Goal: Transaction & Acquisition: Book appointment/travel/reservation

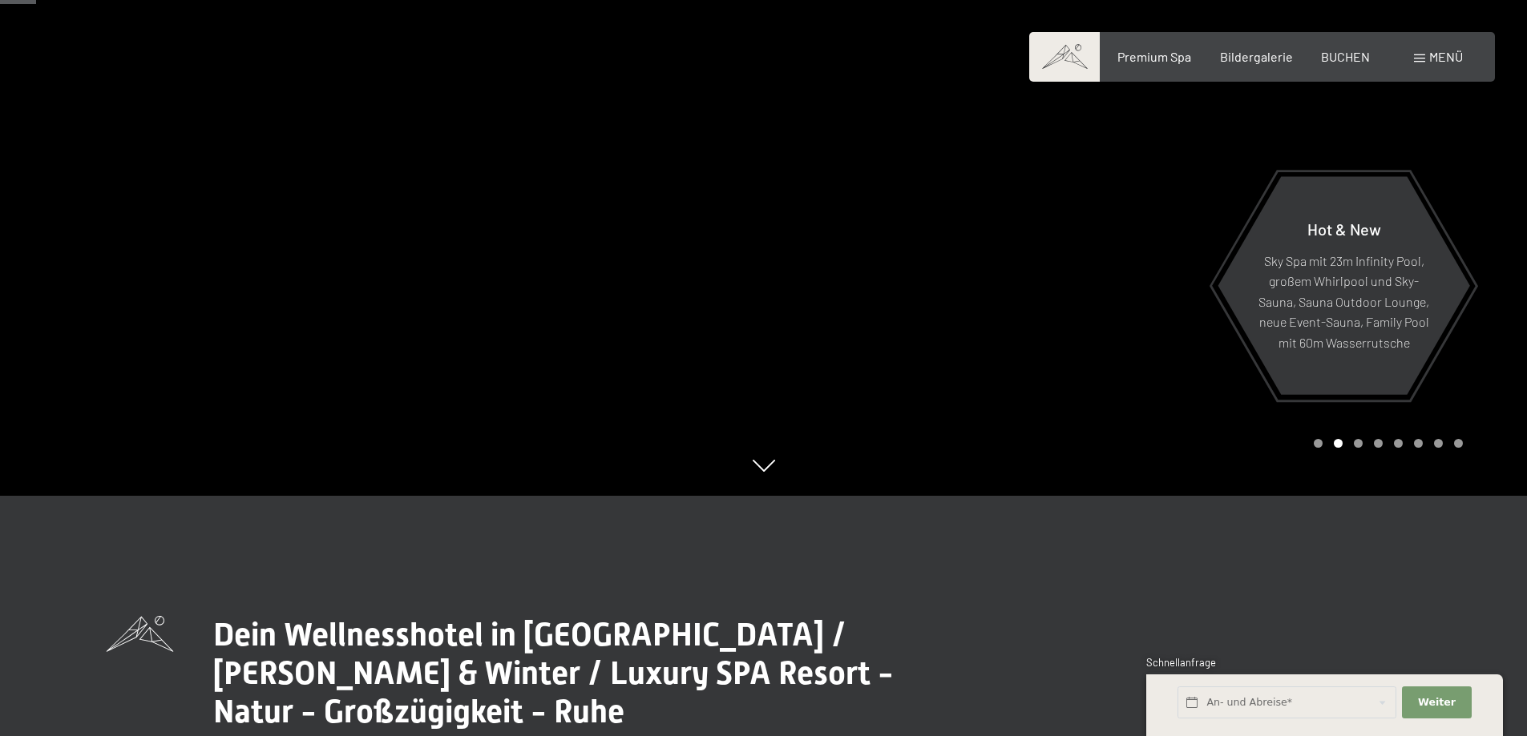
scroll to position [160, 0]
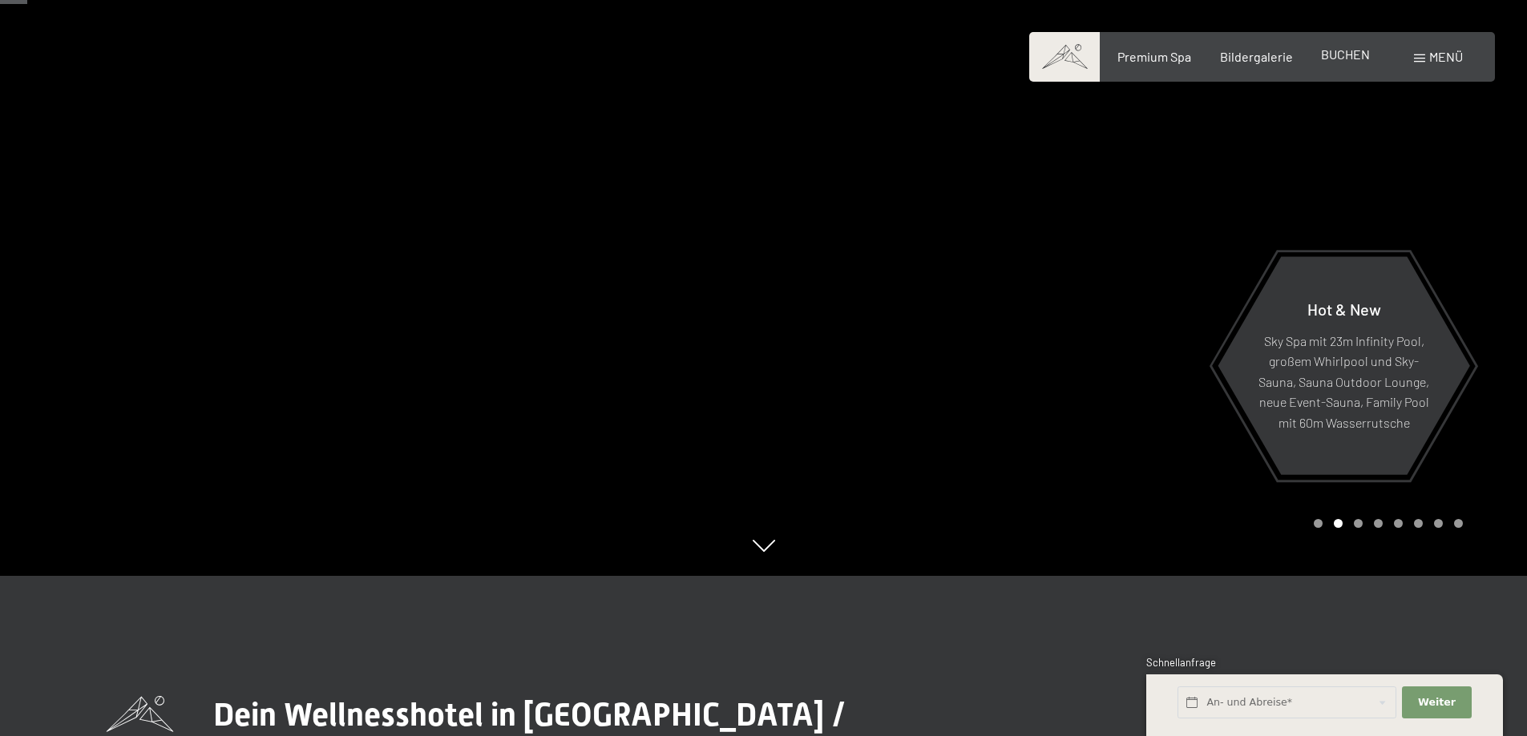
click at [1338, 57] on span "BUCHEN" at bounding box center [1345, 53] width 49 height 15
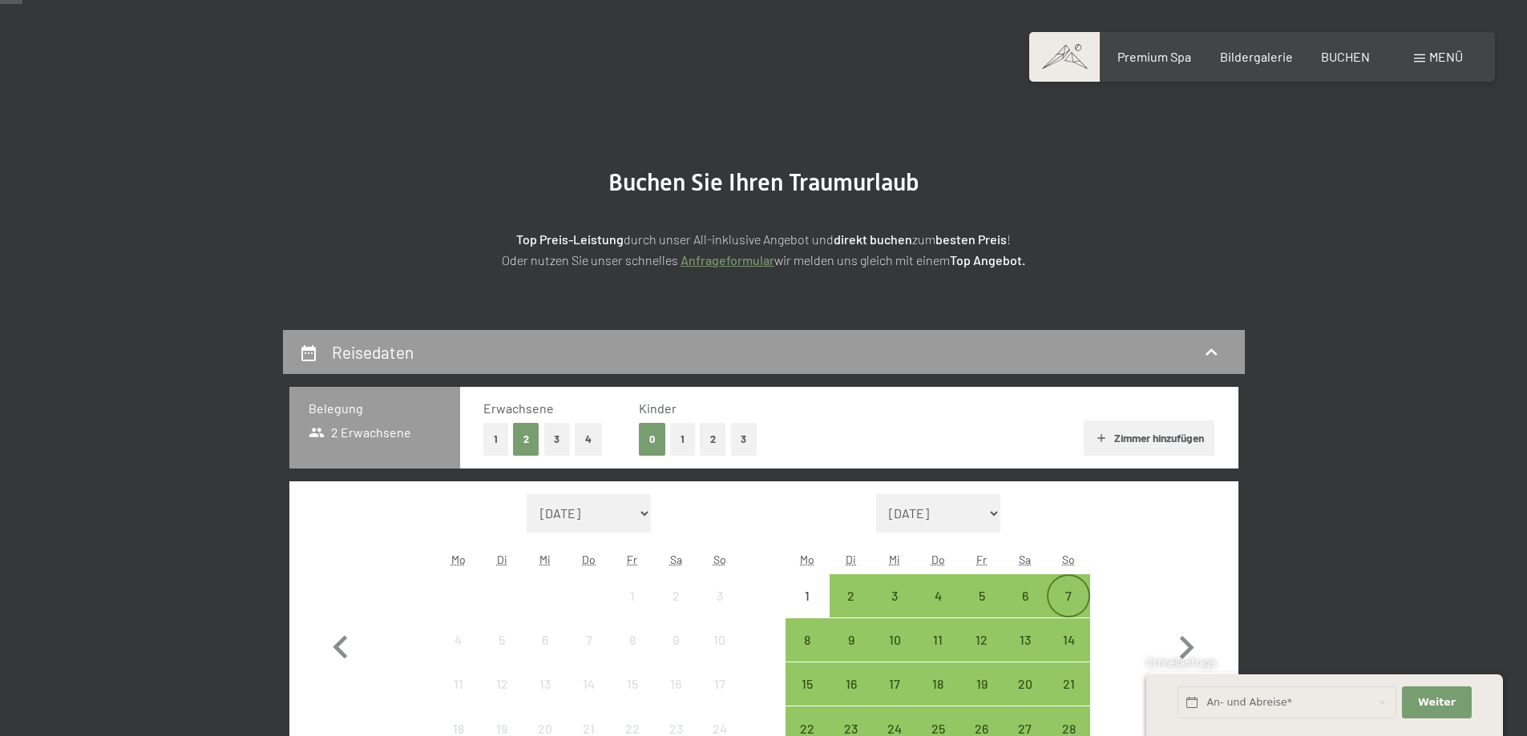
scroll to position [80, 0]
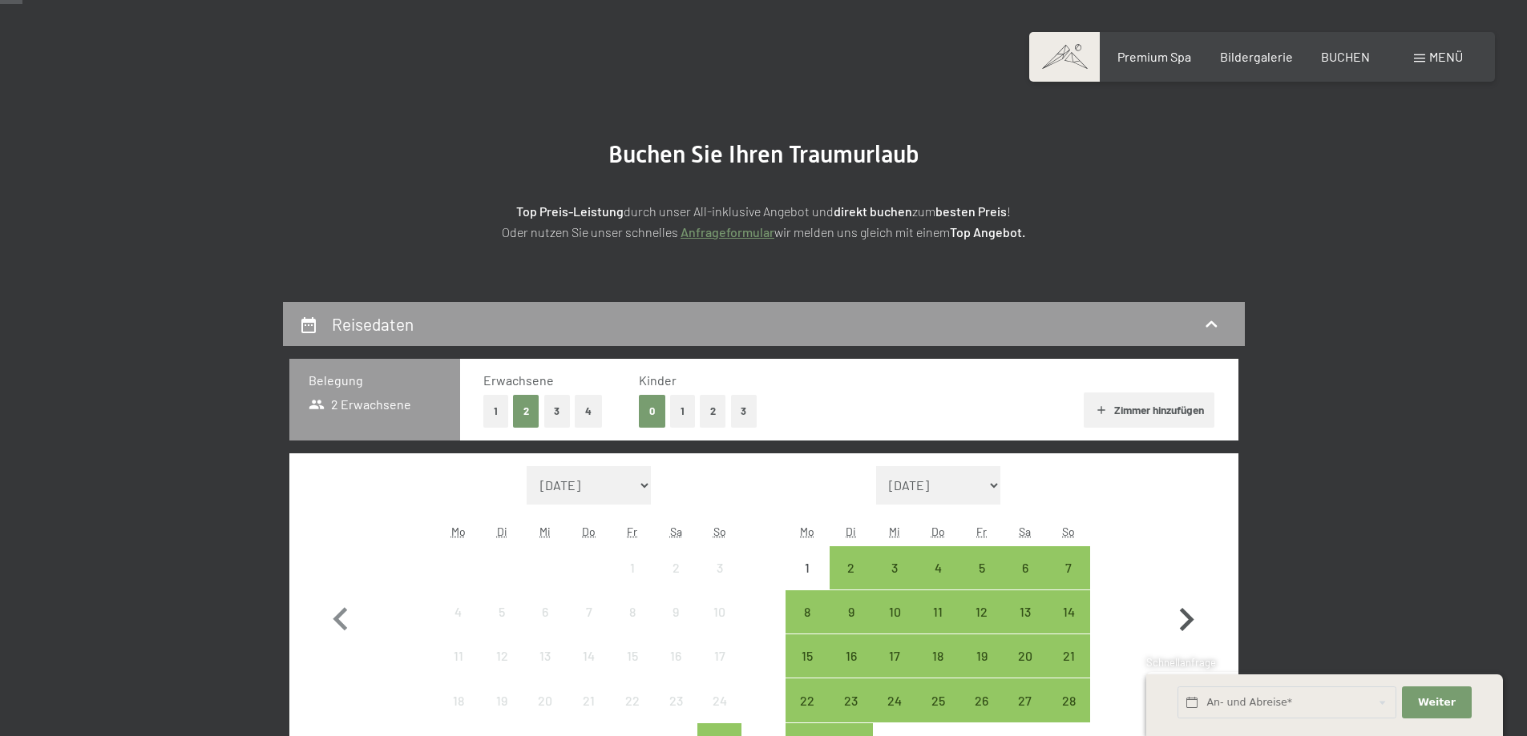
click at [1190, 627] on icon "button" at bounding box center [1186, 620] width 46 height 46
select select "2025-09-01"
select select "2025-10-01"
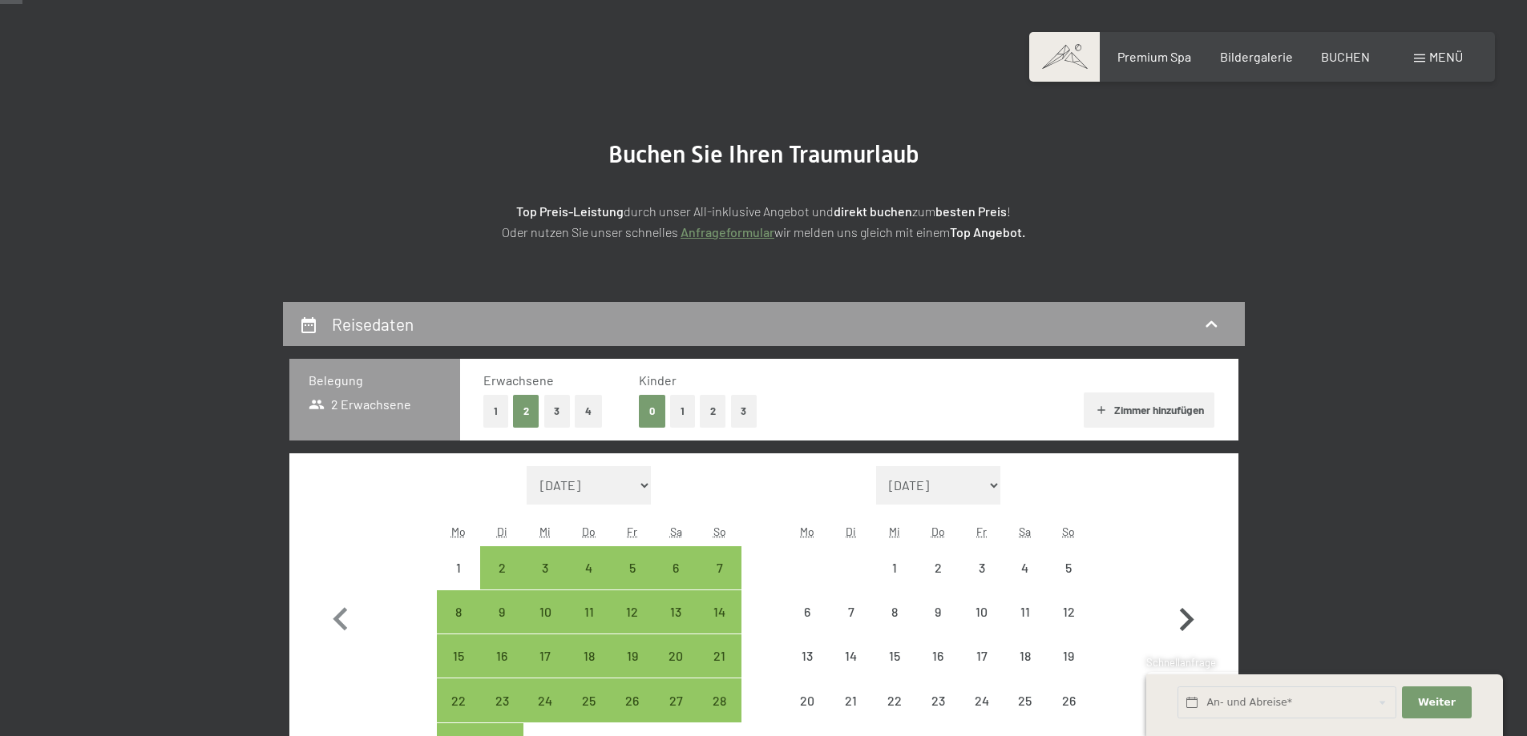
click at [1191, 627] on icon "button" at bounding box center [1186, 620] width 46 height 46
select select "2025-10-01"
select select "2025-11-01"
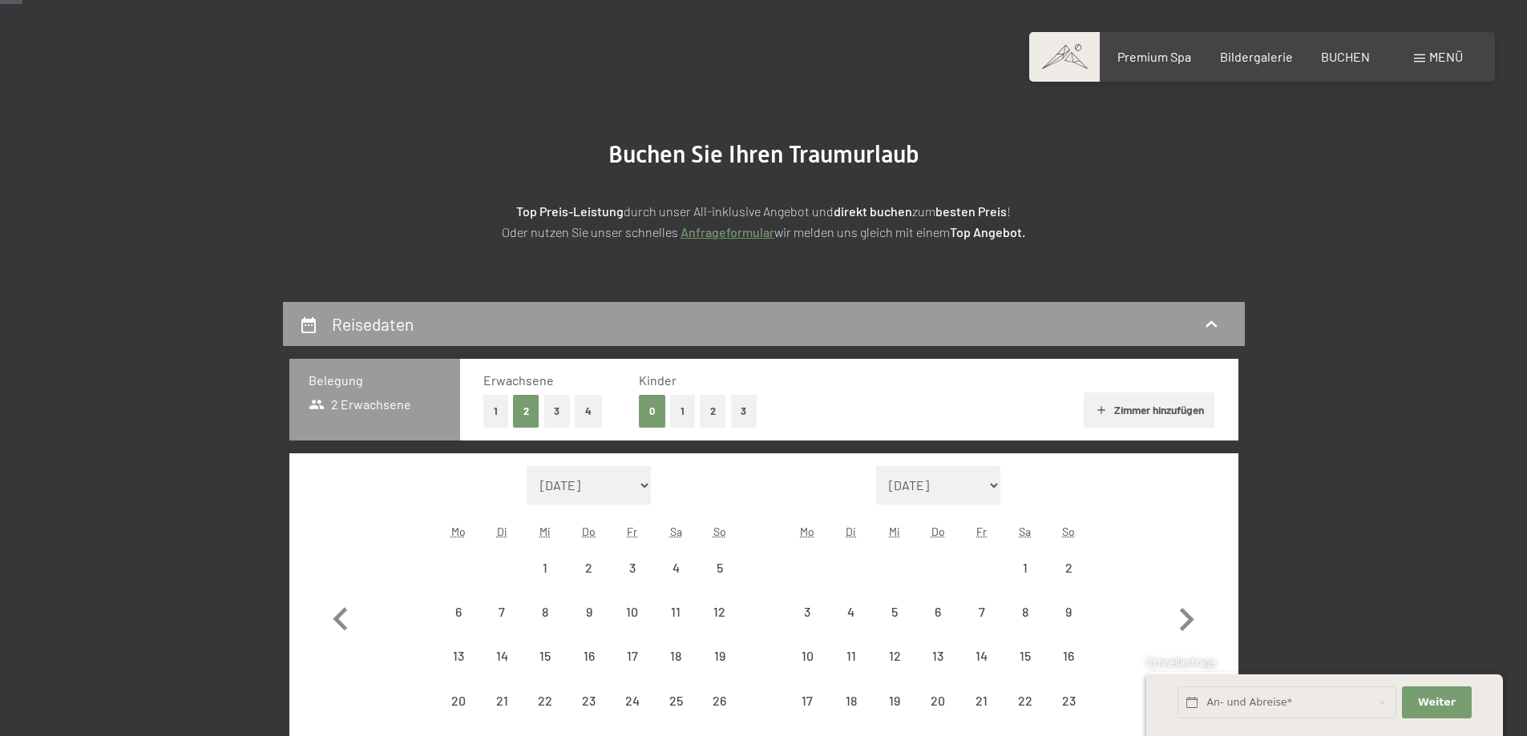
select select "2025-10-01"
select select "2025-11-01"
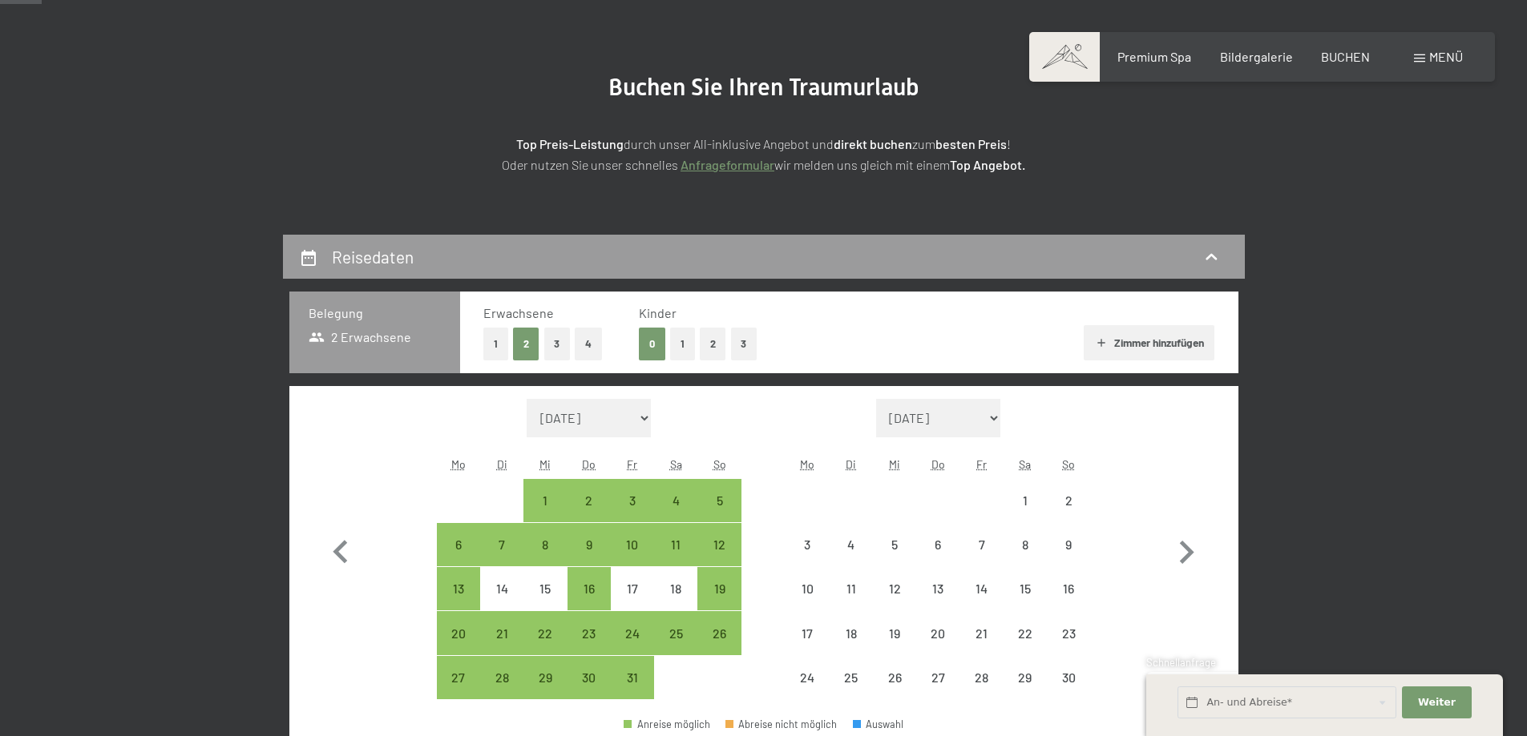
scroll to position [240, 0]
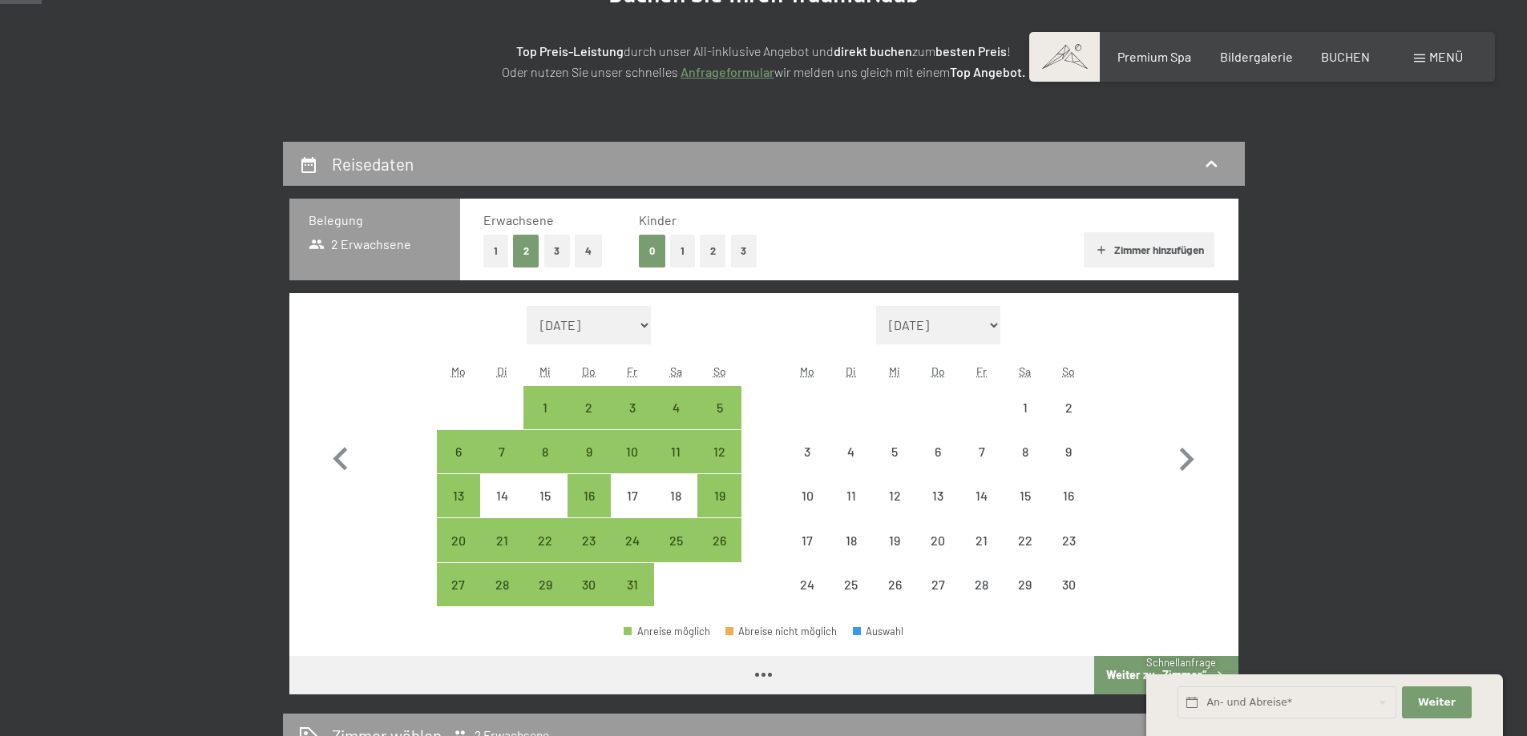
select select "2025-10-01"
select select "2025-11-01"
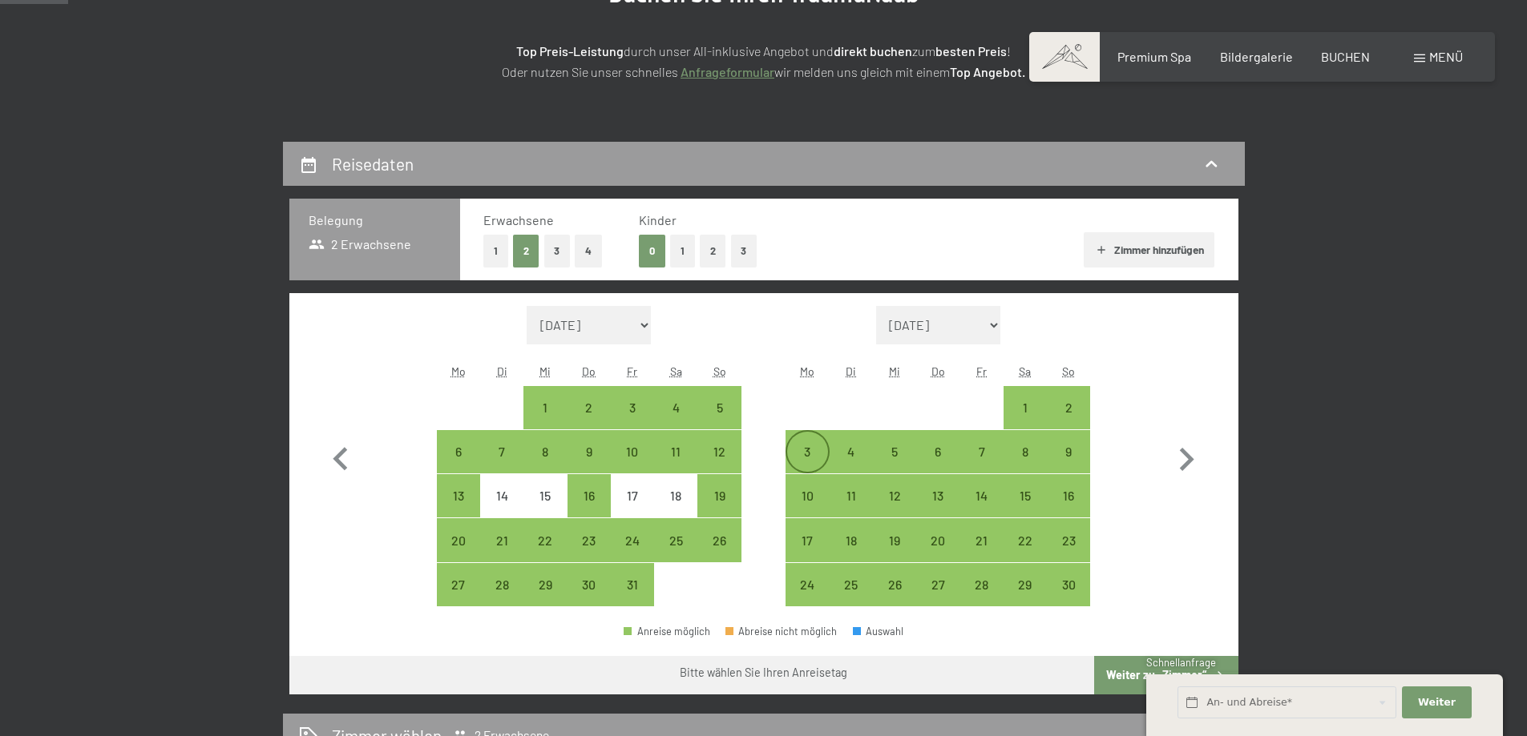
click at [816, 456] on div "3" at bounding box center [807, 466] width 40 height 40
select select "2025-10-01"
select select "2025-11-01"
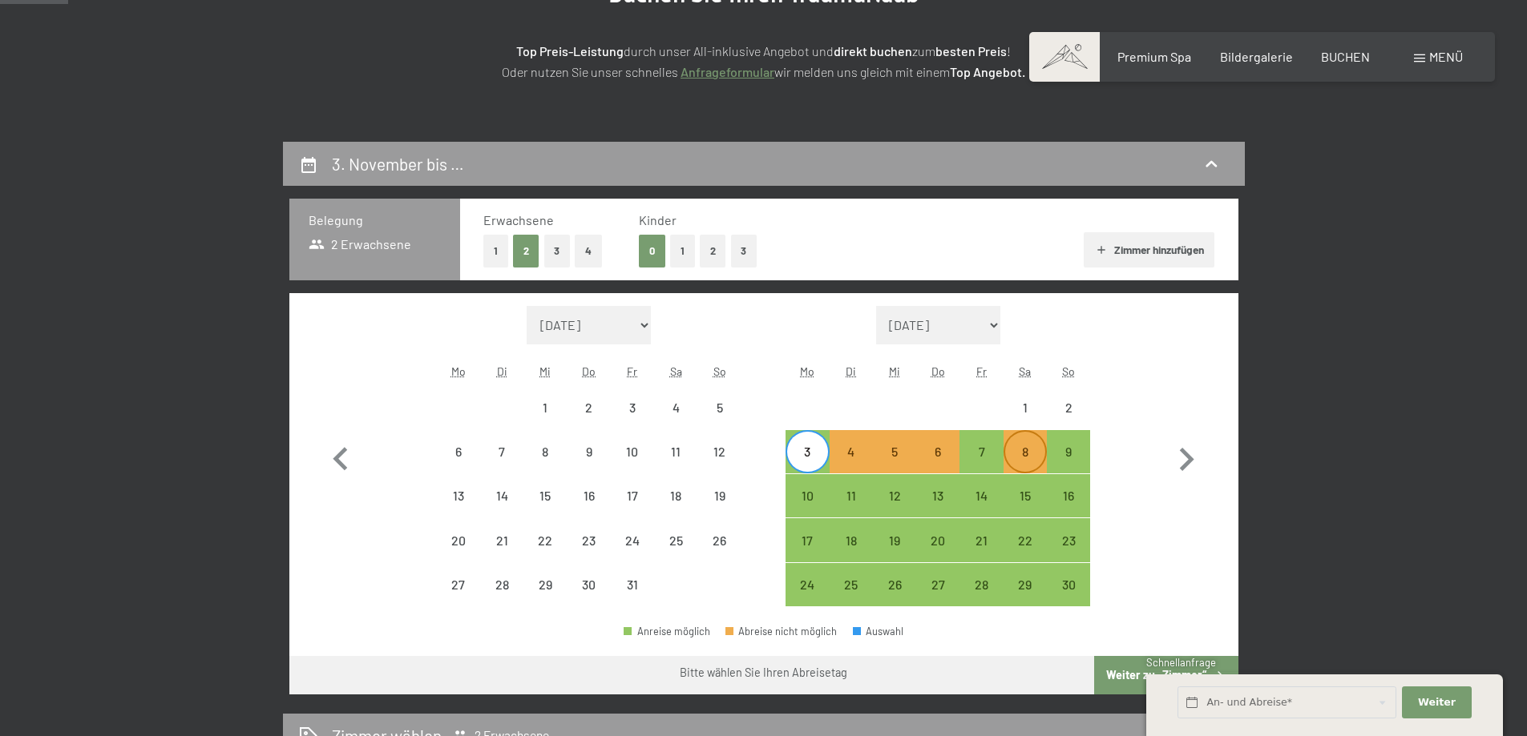
click at [1020, 449] on div "8" at bounding box center [1025, 466] width 40 height 40
select select "2025-10-01"
select select "2025-11-01"
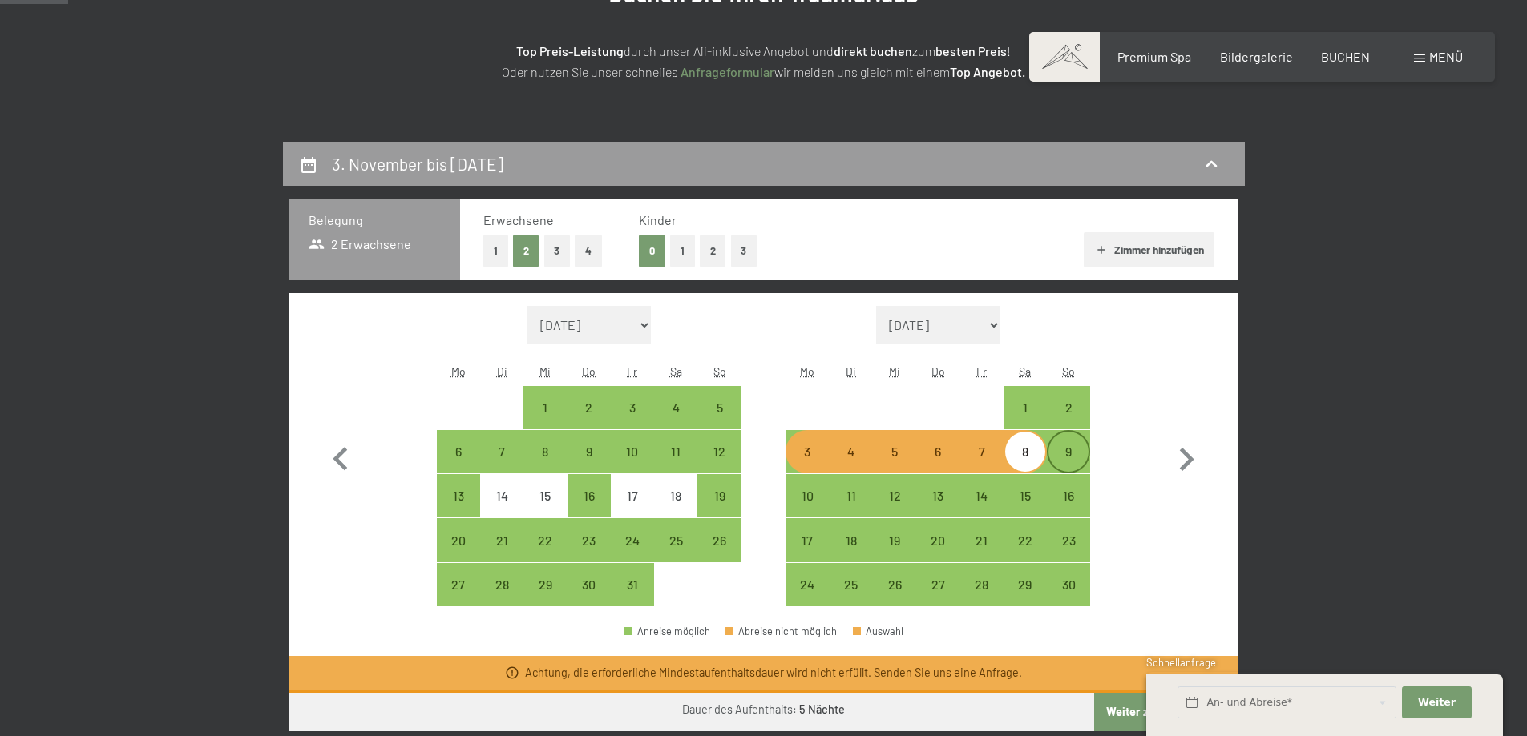
click at [1074, 462] on div "9" at bounding box center [1068, 466] width 40 height 40
select select "2025-10-01"
select select "2025-11-01"
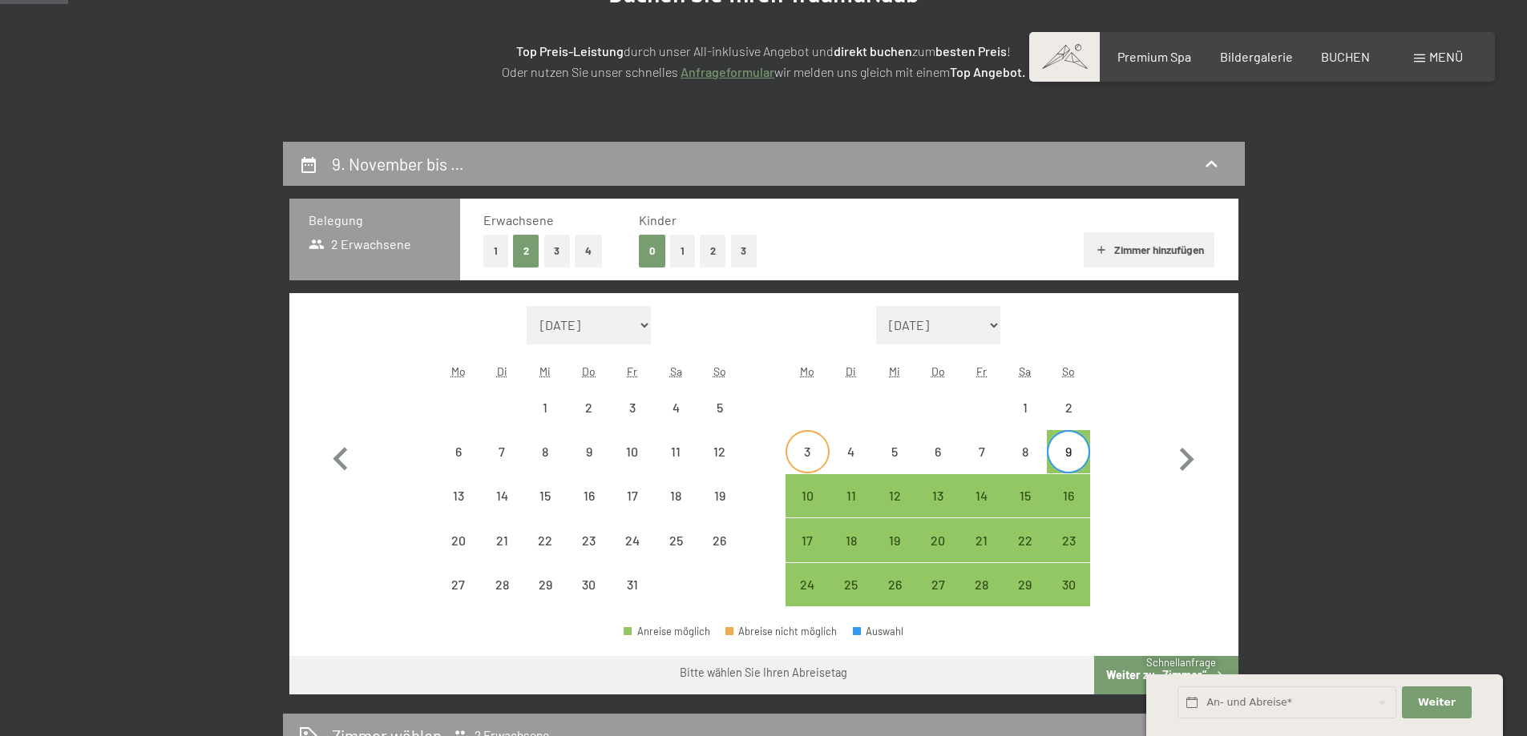
click at [819, 448] on div "3" at bounding box center [807, 466] width 40 height 40
select select "2025-10-01"
select select "2025-11-01"
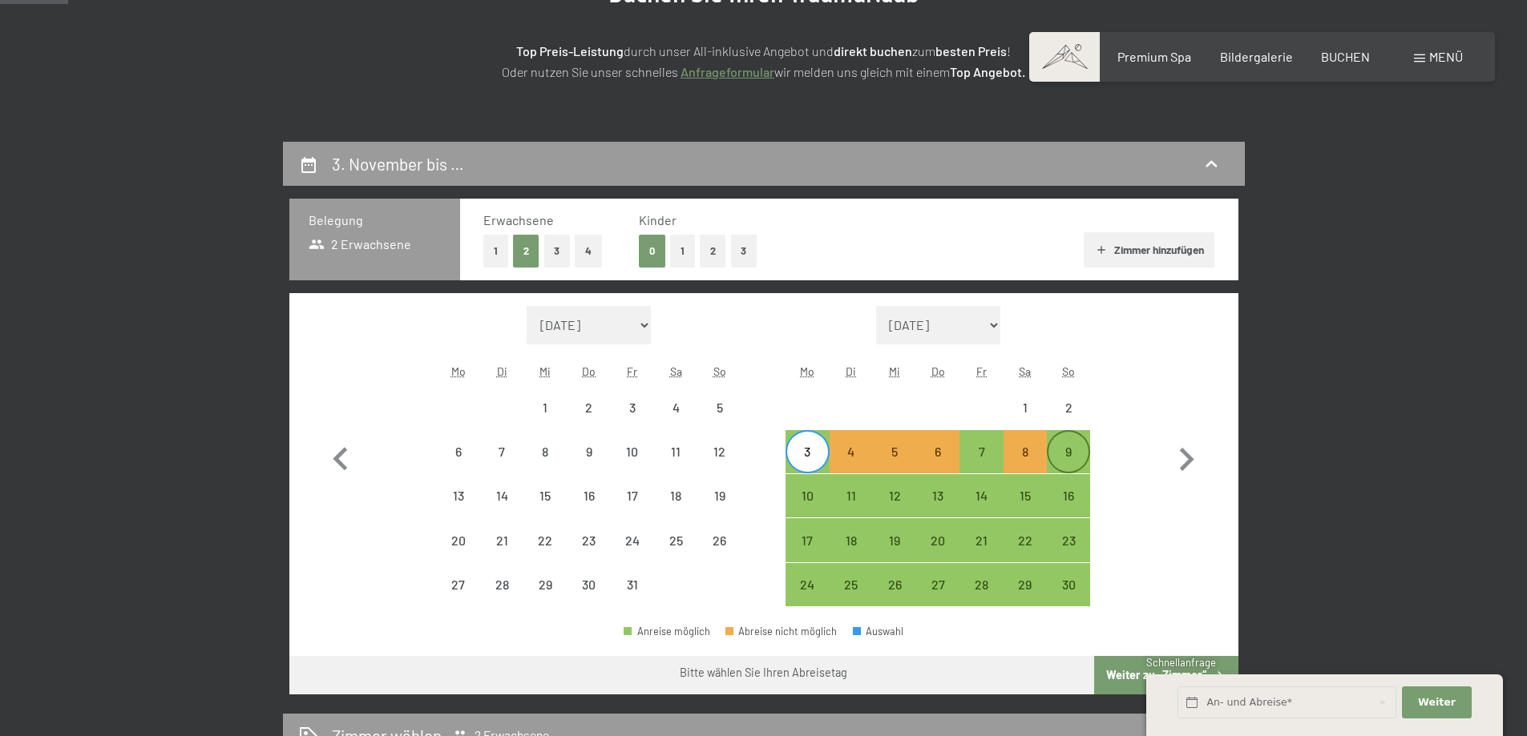
click at [1063, 448] on div "9" at bounding box center [1068, 466] width 40 height 40
select select "2025-10-01"
select select "2025-11-01"
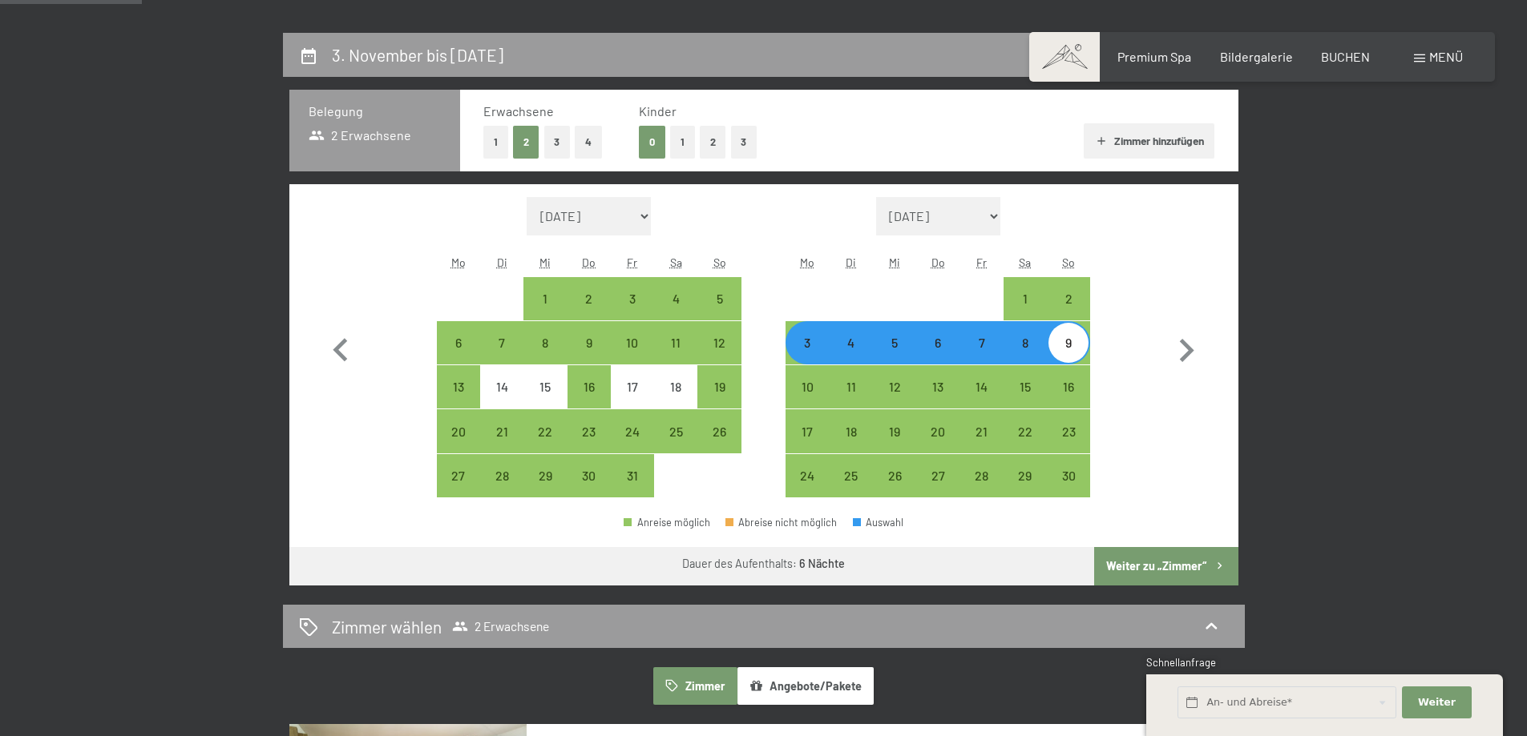
scroll to position [401, 0]
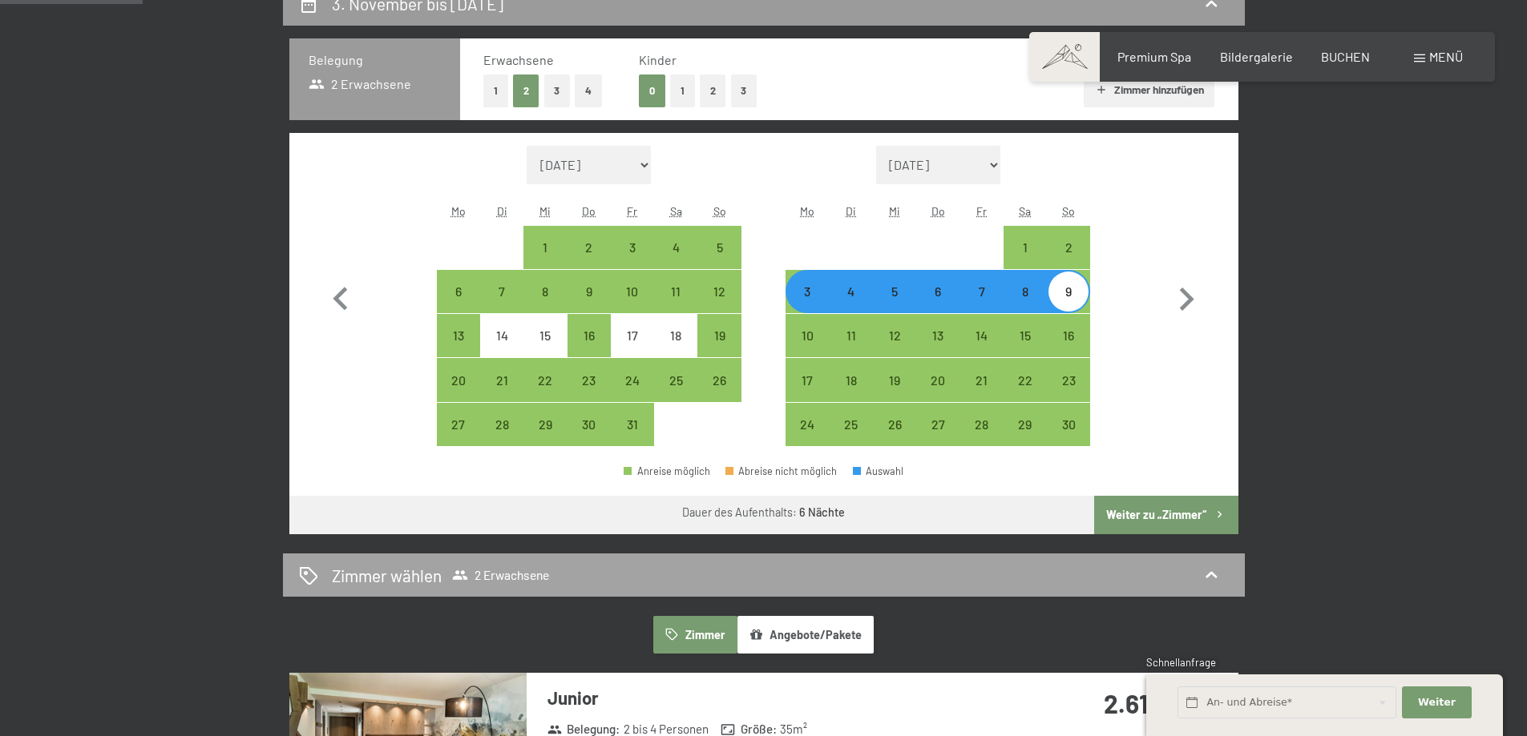
click at [1214, 571] on icon at bounding box center [1210, 575] width 19 height 19
select select "2025-10-01"
select select "2025-11-01"
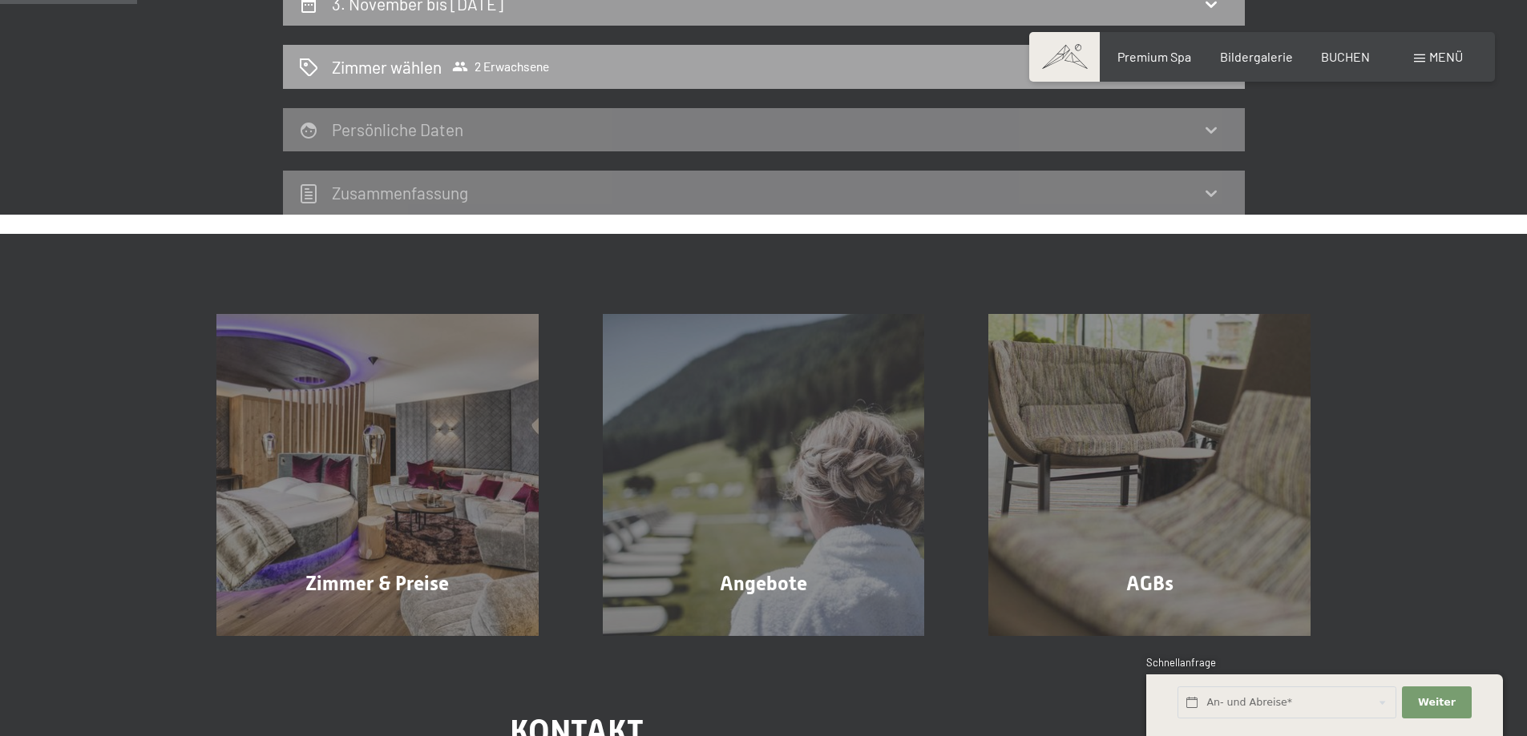
scroll to position [382, 0]
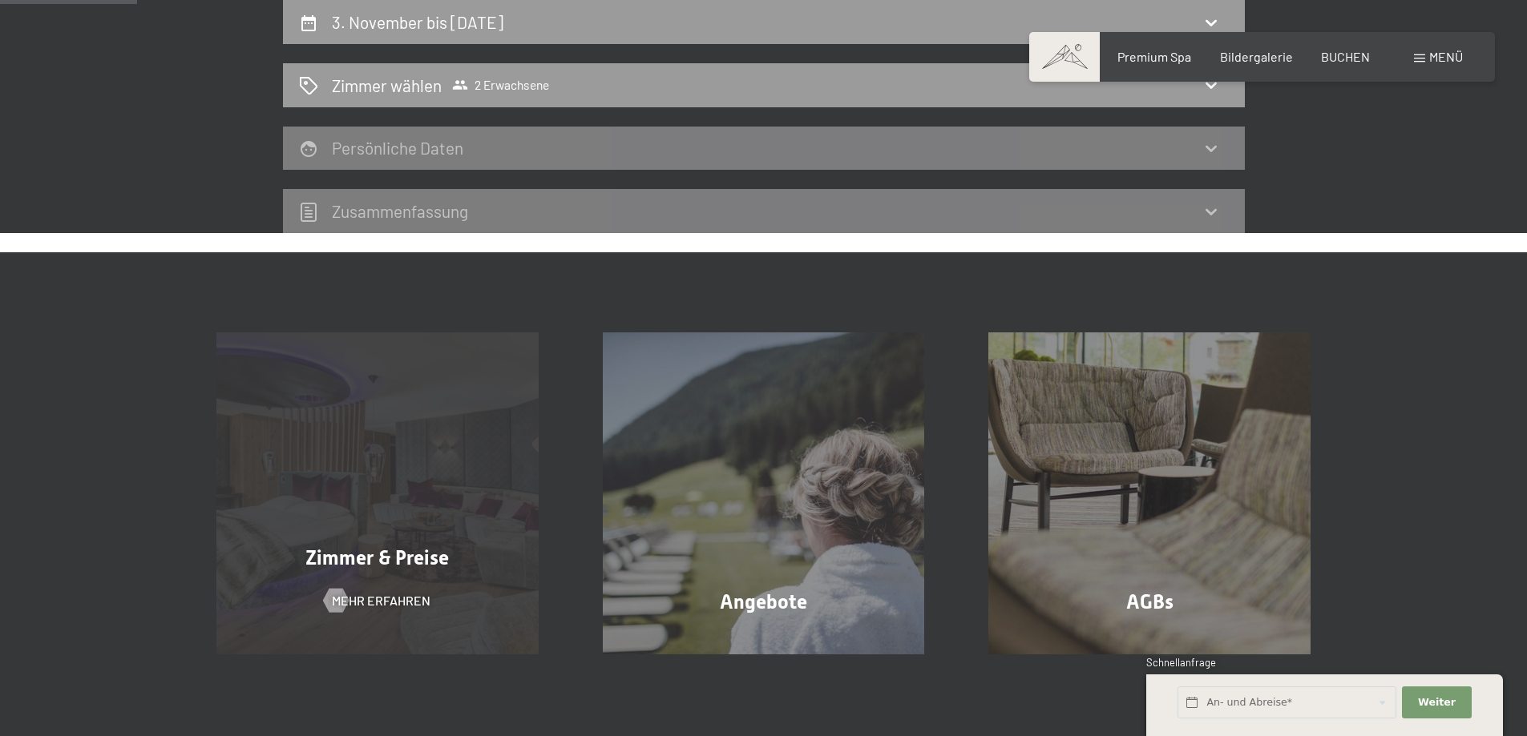
click at [430, 551] on span "Zimmer & Preise" at bounding box center [376, 558] width 143 height 23
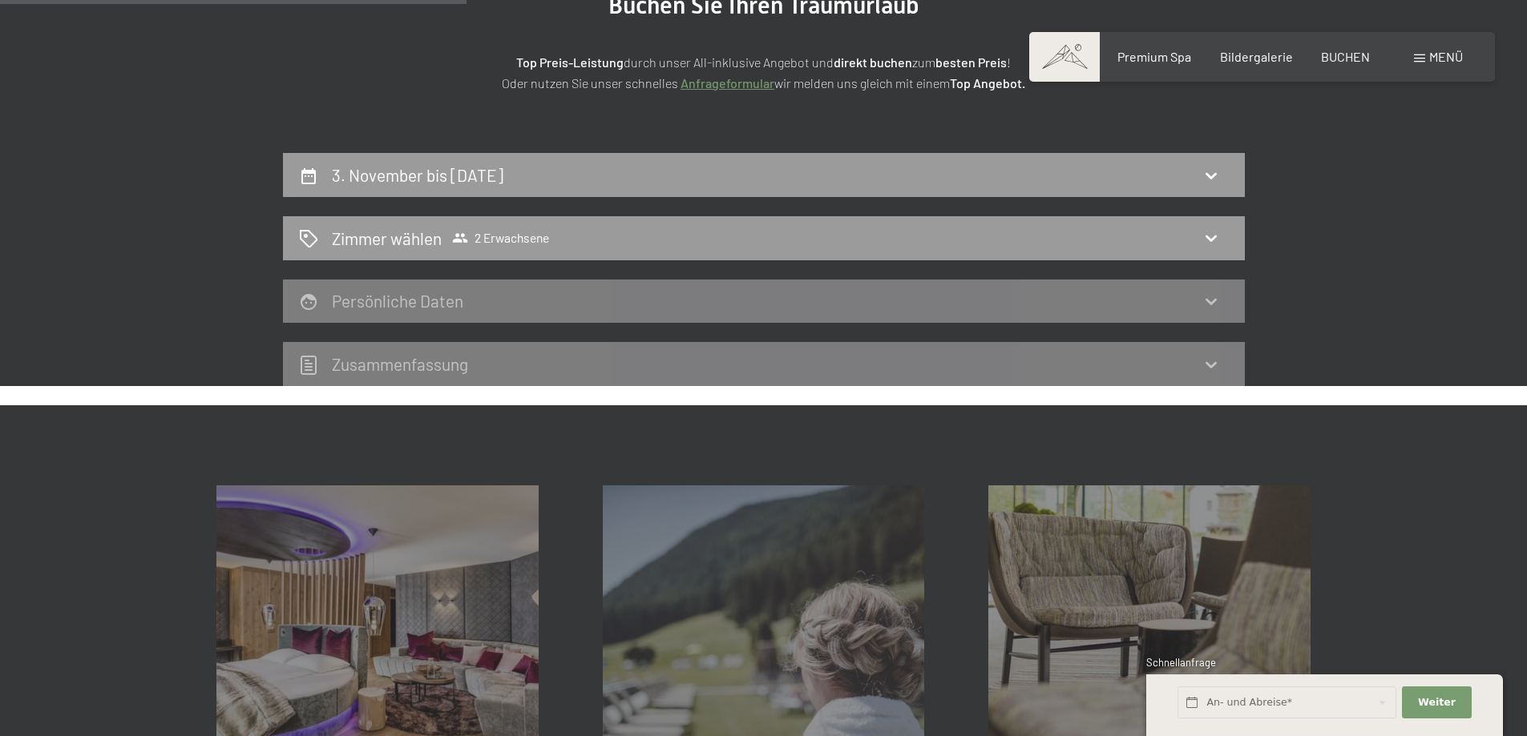
scroll to position [62, 0]
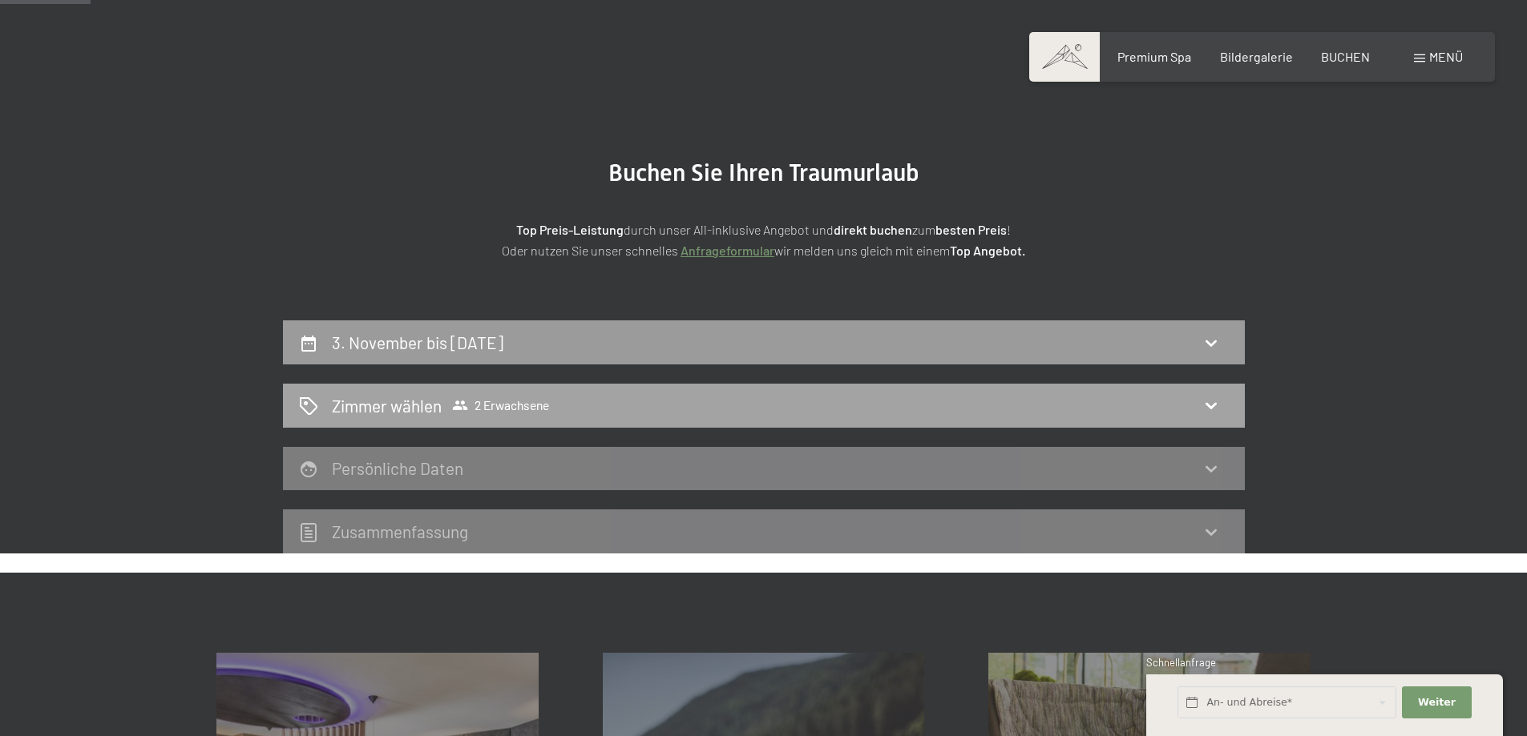
click at [1211, 396] on icon at bounding box center [1210, 405] width 19 height 19
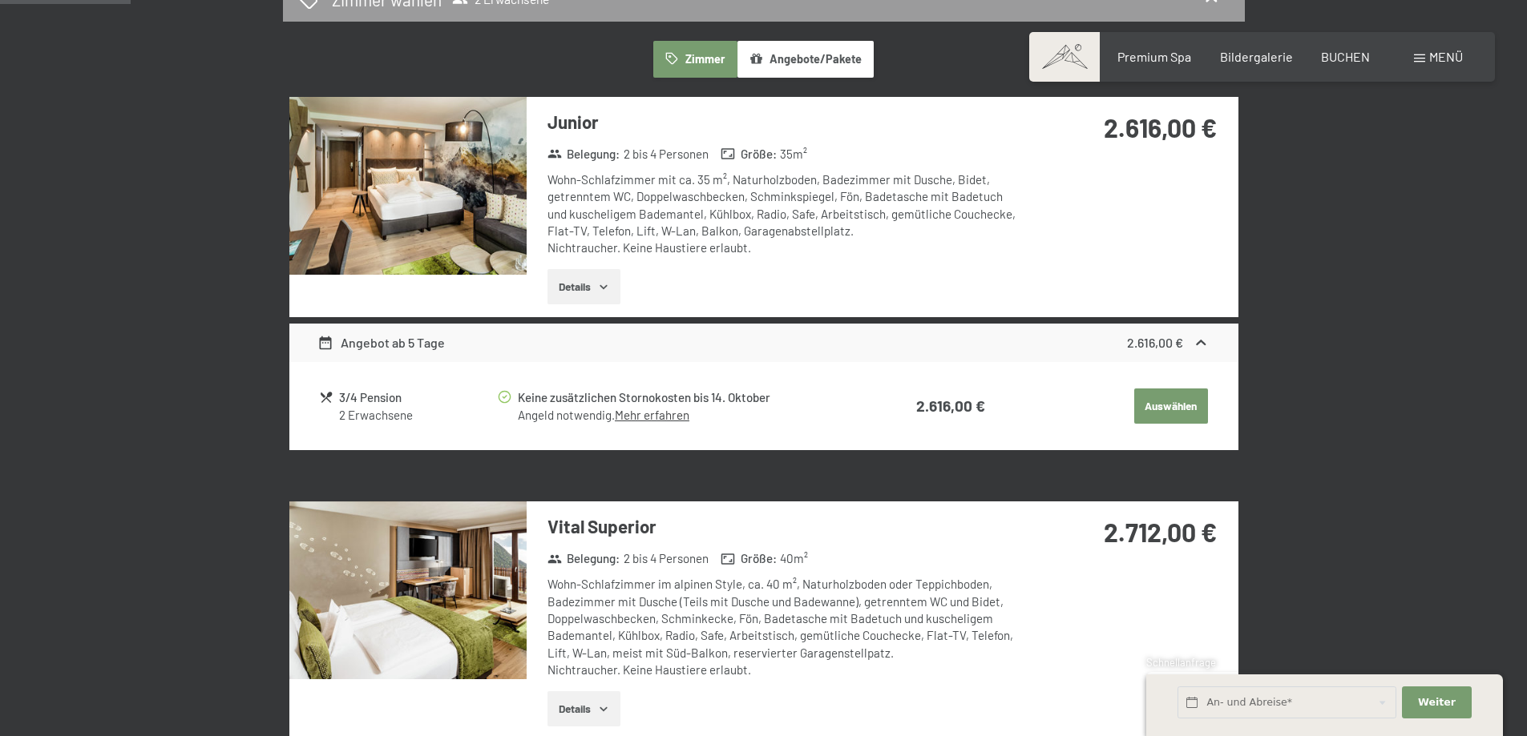
scroll to position [302, 0]
